Goal: Find specific page/section: Find specific page/section

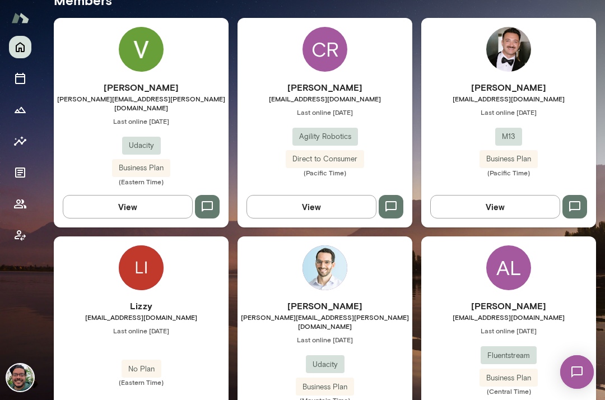
scroll to position [364, 0]
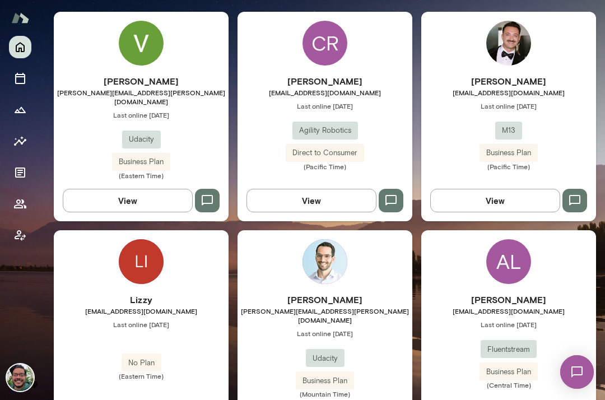
click at [137, 180] on div "View" at bounding box center [141, 196] width 175 height 33
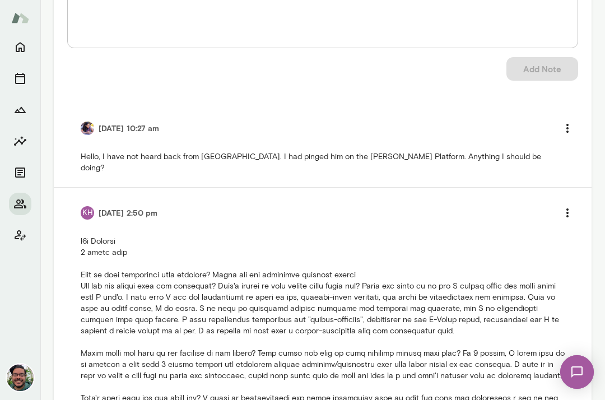
scroll to position [1131, 0]
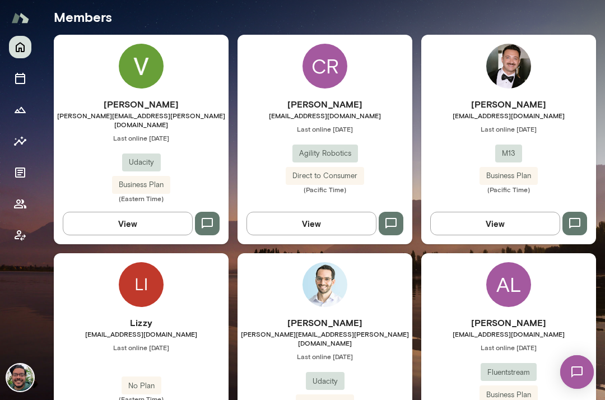
scroll to position [340, 0]
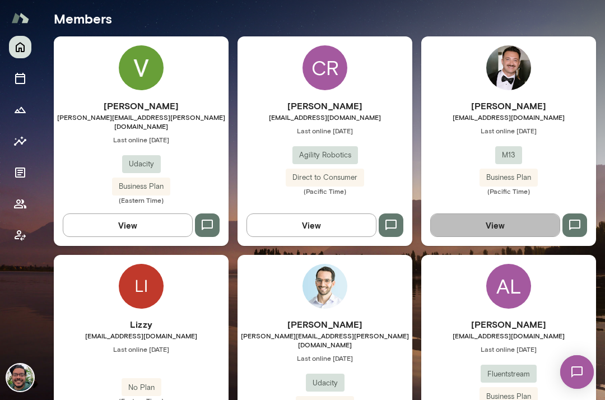
click at [496, 217] on button "View" at bounding box center [495, 226] width 130 height 24
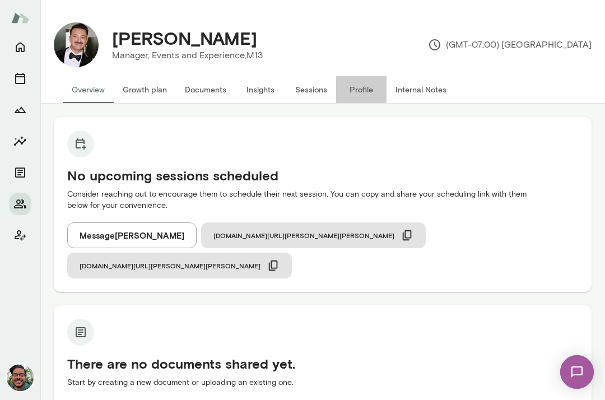
click at [376, 91] on button "Profile" at bounding box center [361, 89] width 50 height 27
